Goal: Task Accomplishment & Management: Manage account settings

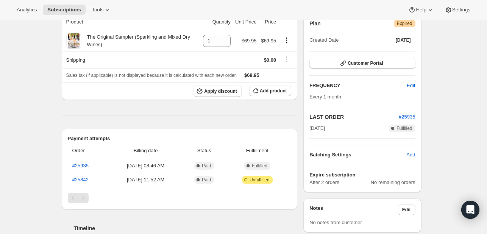
scroll to position [78, 0]
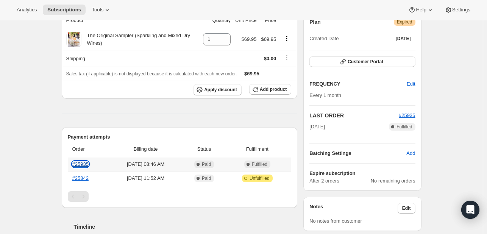
click at [85, 163] on link "#25935" at bounding box center [80, 164] width 16 height 6
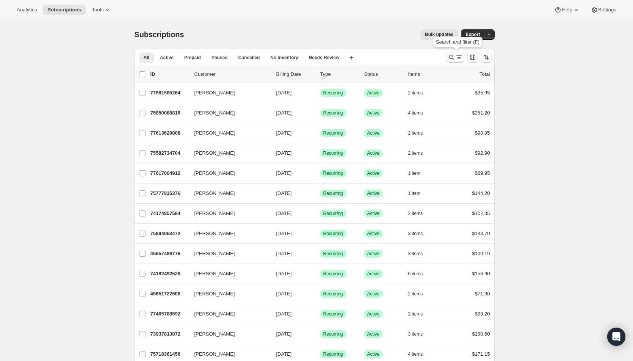
click at [459, 59] on icon "Search and filter results" at bounding box center [459, 57] width 8 height 8
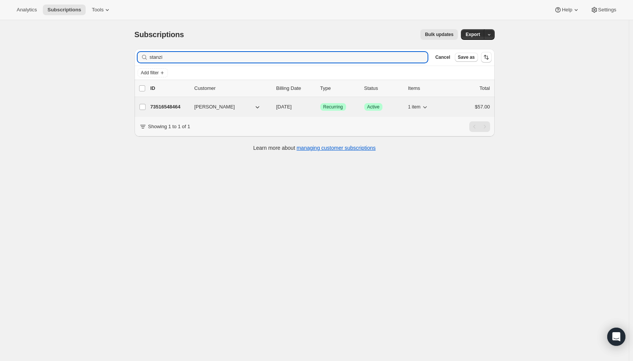
type input "stanzi"
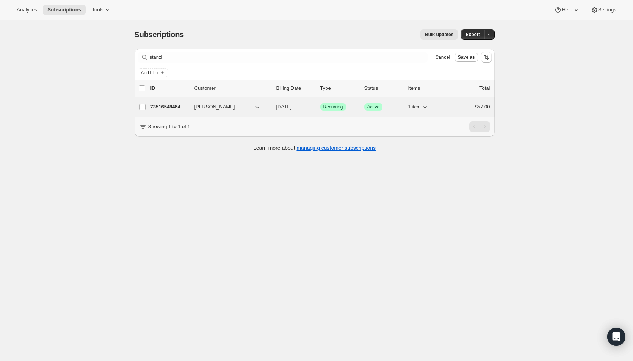
click at [292, 105] on span "[DATE]" at bounding box center [284, 107] width 16 height 6
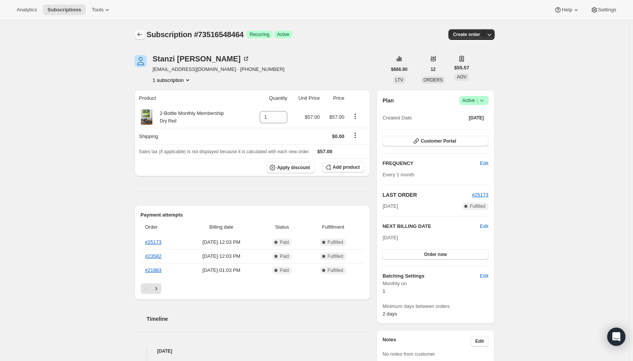
click at [144, 33] on icon "Subscriptions" at bounding box center [140, 35] width 8 height 8
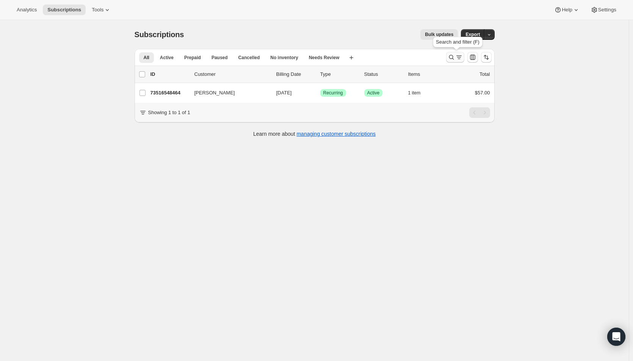
click at [453, 57] on icon "Search and filter results" at bounding box center [450, 57] width 5 height 5
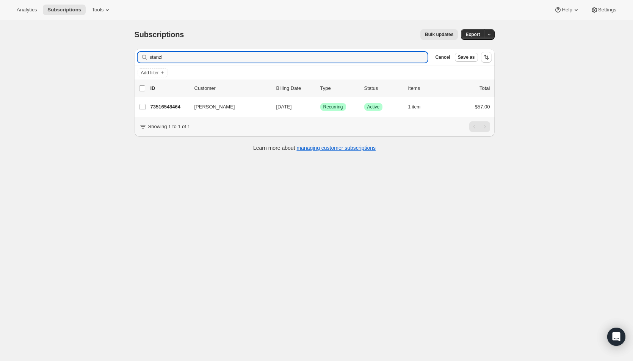
drag, startPoint x: 173, startPoint y: 56, endPoint x: 146, endPoint y: 60, distance: 27.9
click at [146, 60] on div "stanzi Clear" at bounding box center [282, 57] width 290 height 11
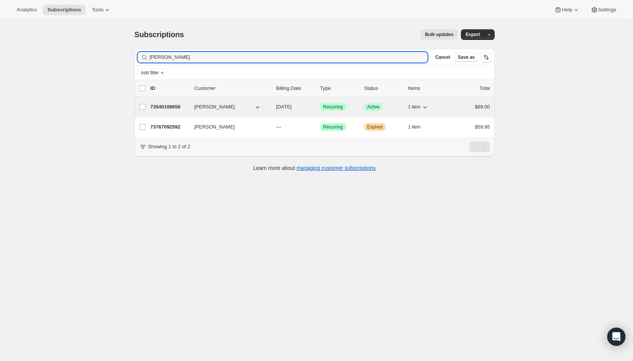
type input "vanessa fraser"
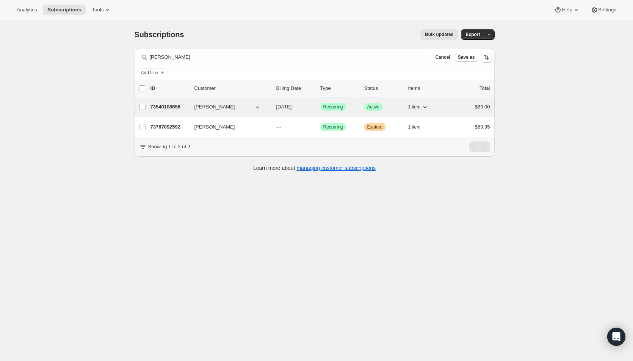
click at [292, 105] on span "[DATE]" at bounding box center [284, 107] width 16 height 6
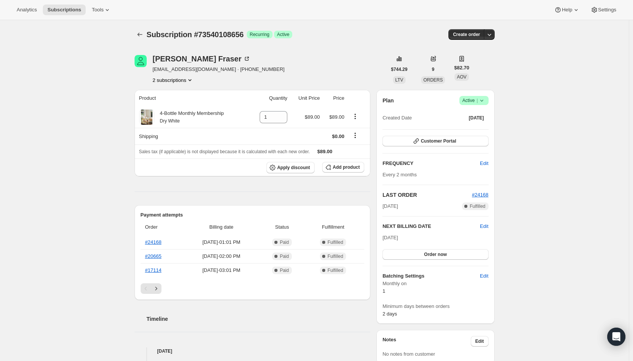
click at [579, 228] on div "Subscription #73540108656. This page is ready Subscription #73540108656 Success…" at bounding box center [314, 345] width 628 height 650
click at [140, 33] on icon "Subscriptions" at bounding box center [140, 35] width 8 height 8
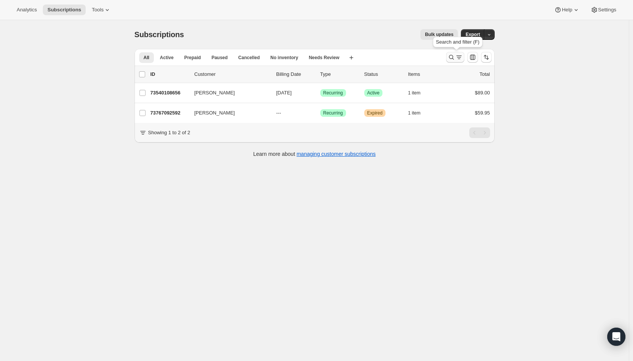
click at [455, 55] on icon "Search and filter results" at bounding box center [451, 57] width 8 height 8
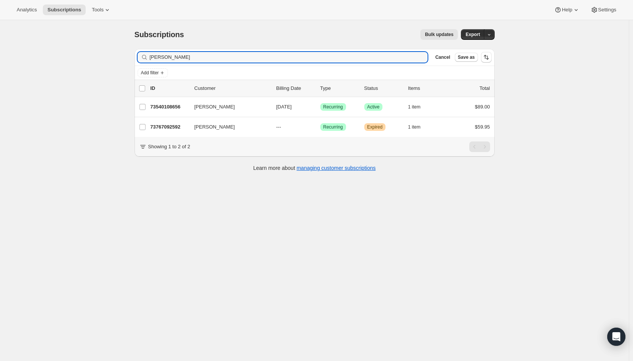
drag, startPoint x: 199, startPoint y: 62, endPoint x: 142, endPoint y: 60, distance: 56.5
click at [142, 60] on div "vanessa fraser Clear" at bounding box center [282, 57] width 290 height 11
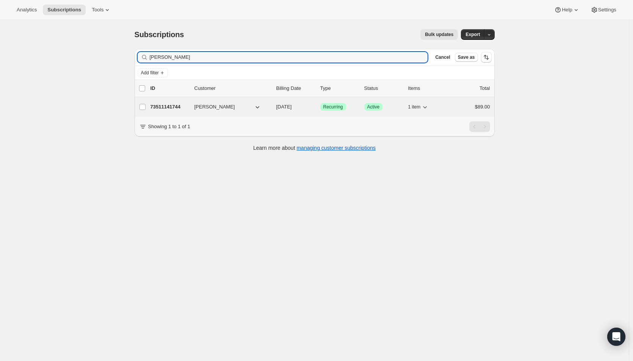
type input "vicky hunter"
click at [305, 106] on p "[DATE]" at bounding box center [295, 107] width 38 height 8
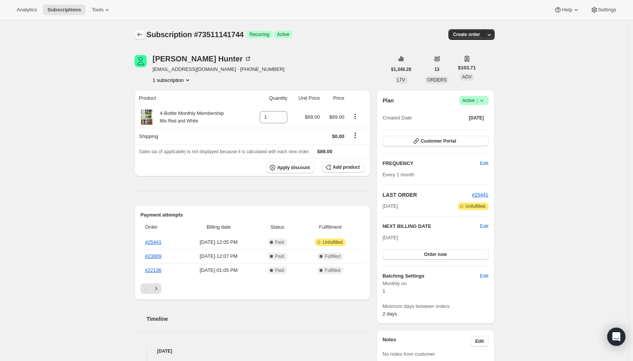
click at [141, 37] on icon "Subscriptions" at bounding box center [140, 35] width 8 height 8
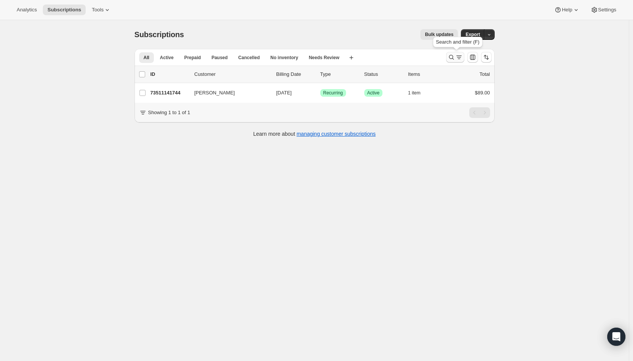
click at [455, 57] on icon "Search and filter results" at bounding box center [451, 57] width 8 height 8
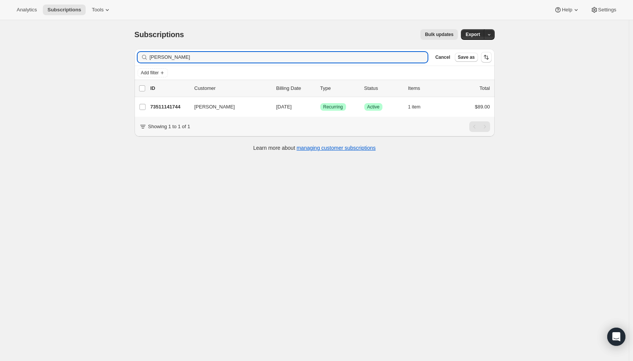
drag, startPoint x: 183, startPoint y: 52, endPoint x: 136, endPoint y: 53, distance: 47.4
click at [136, 53] on div "Filter subscribers vicky hunter Clear Cancel Save as" at bounding box center [314, 57] width 360 height 17
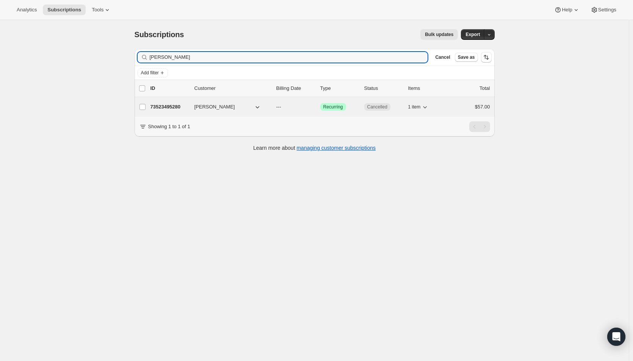
type input "kelly fran"
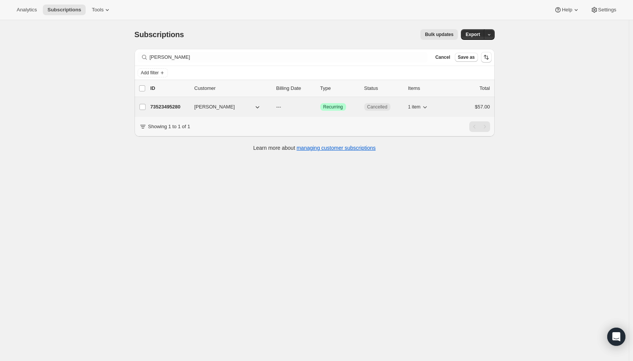
click at [303, 106] on p "---" at bounding box center [295, 107] width 38 height 8
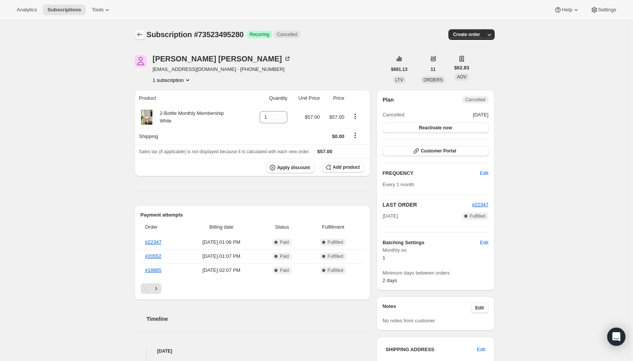
click at [137, 32] on icon "Subscriptions" at bounding box center [140, 35] width 8 height 8
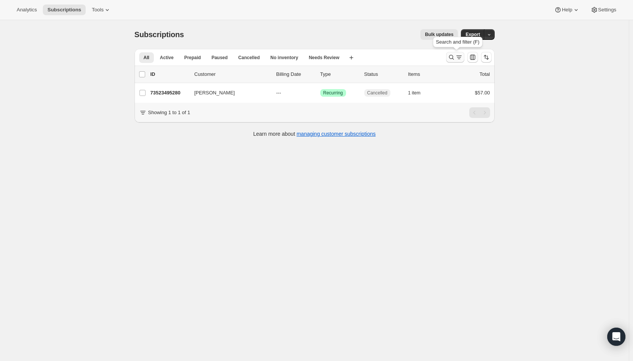
click at [451, 60] on icon "Search and filter results" at bounding box center [451, 57] width 8 height 8
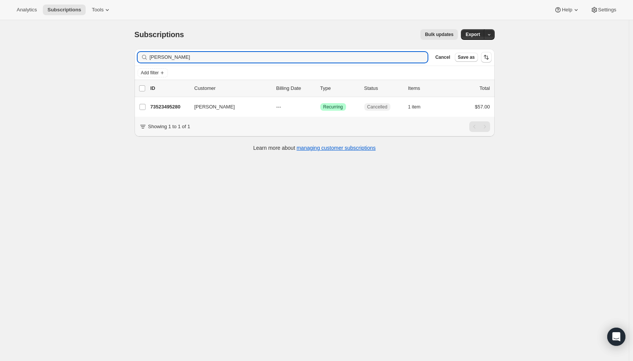
drag, startPoint x: 148, startPoint y: 58, endPoint x: 141, endPoint y: 58, distance: 8.0
click at [141, 58] on div "kelly fran Clear" at bounding box center [282, 57] width 290 height 11
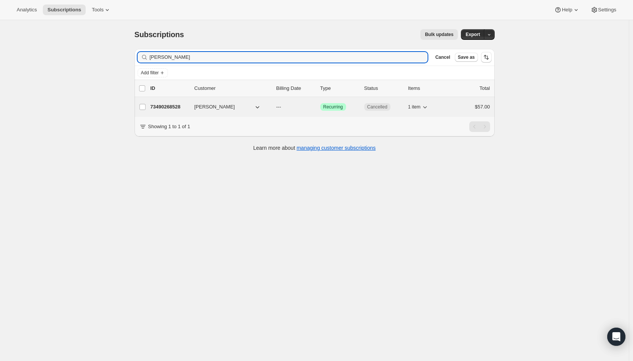
type input "natalie bol"
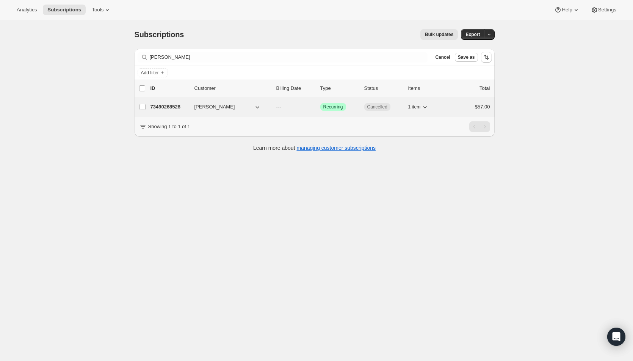
click at [314, 108] on p "---" at bounding box center [295, 107] width 38 height 8
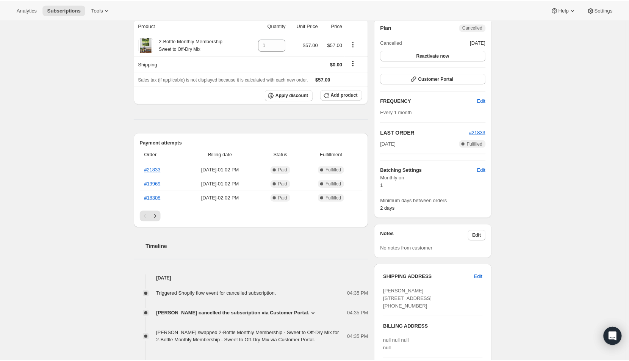
scroll to position [76, 0]
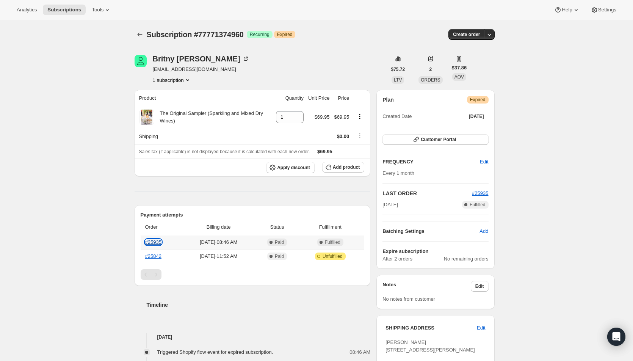
click at [158, 239] on link "#25935" at bounding box center [153, 242] width 16 height 6
click at [151, 256] on link "#25842" at bounding box center [153, 256] width 16 height 6
